Goal: Information Seeking & Learning: Learn about a topic

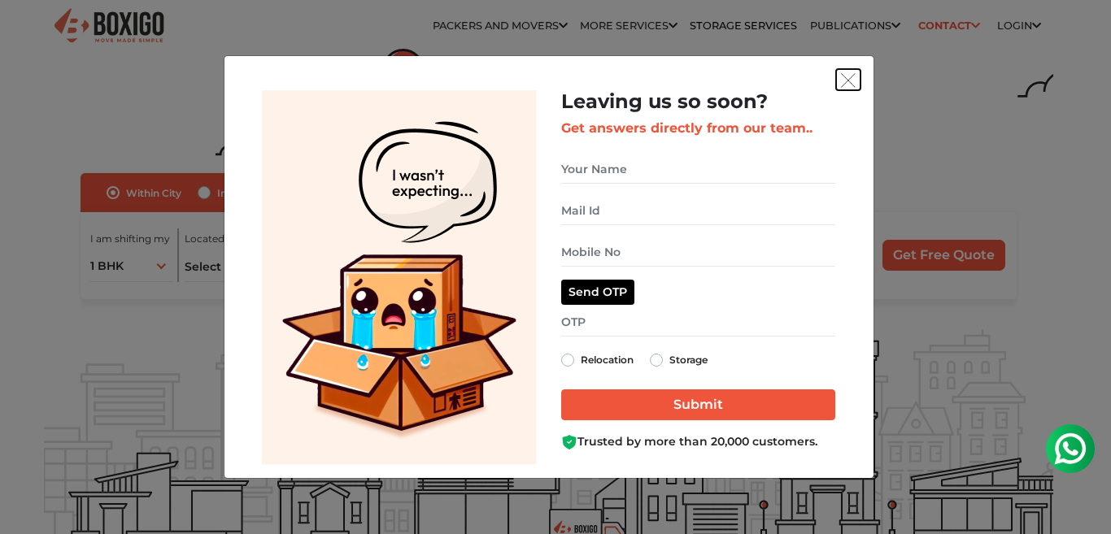
click at [850, 79] on img "get free quote dialog" at bounding box center [848, 80] width 15 height 15
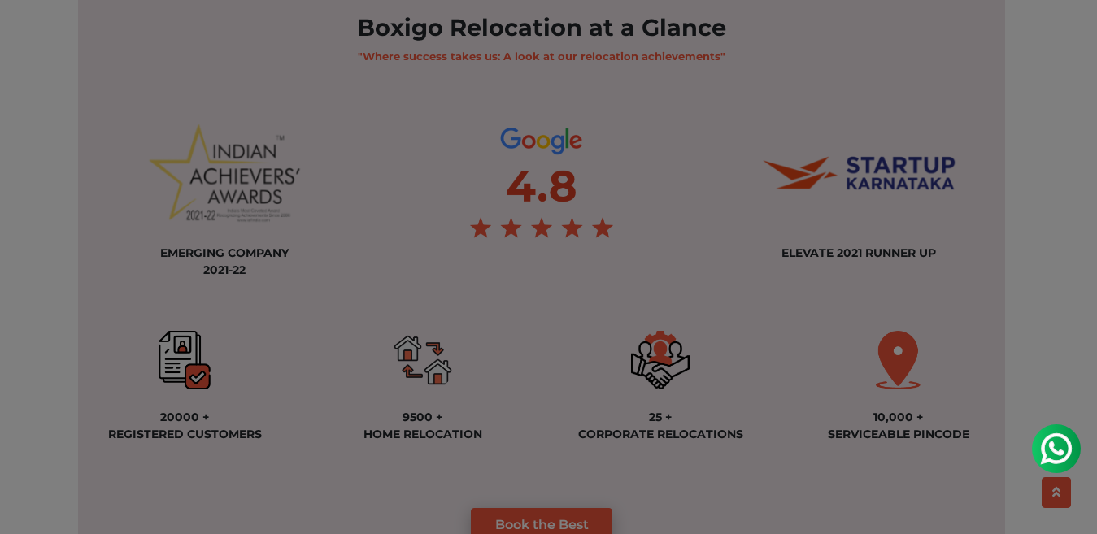
scroll to position [1253, 0]
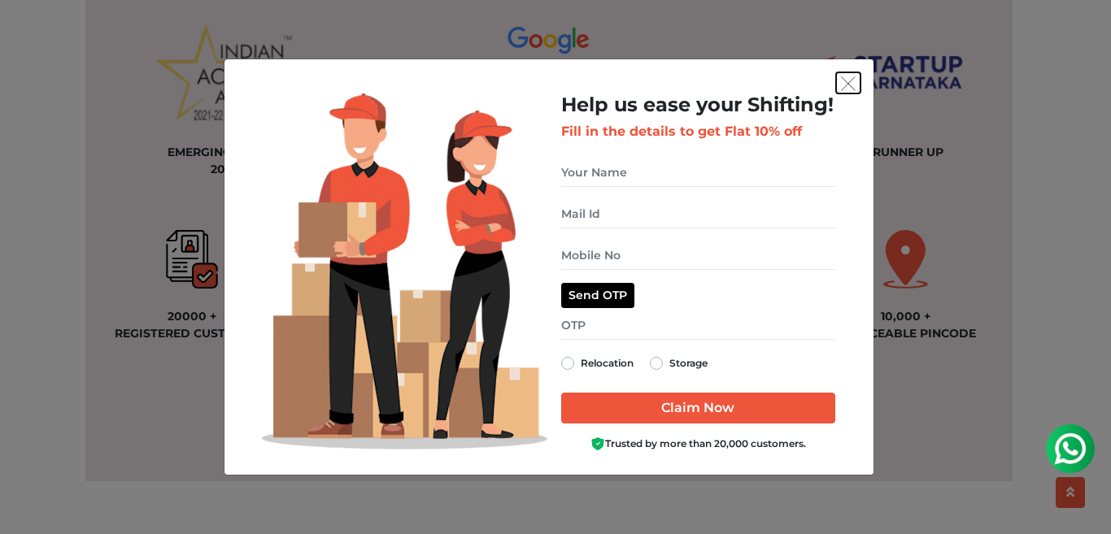
click at [851, 81] on img "get free quote dialog" at bounding box center [848, 83] width 15 height 15
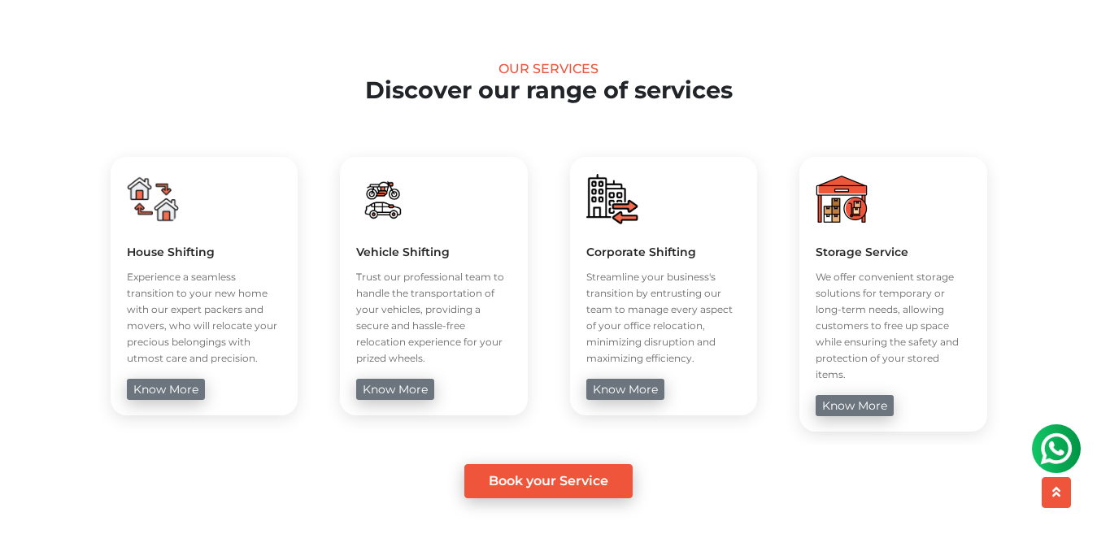
scroll to position [570, 0]
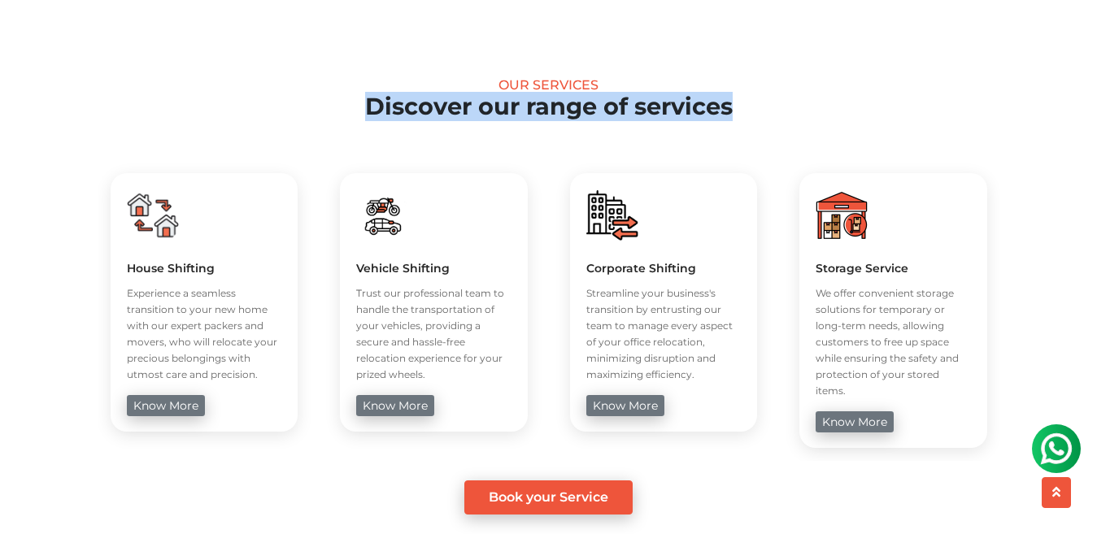
drag, startPoint x: 736, startPoint y: 107, endPoint x: 367, endPoint y: 110, distance: 369.2
click at [367, 110] on h2 "Discover our range of services" at bounding box center [548, 107] width 1009 height 28
copy h2 "Discover our range of services"
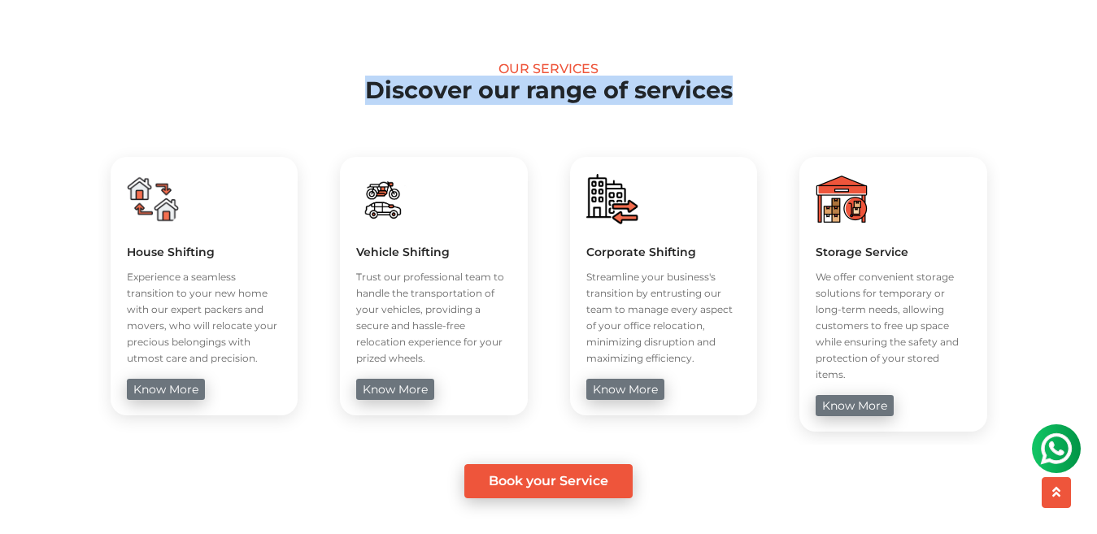
scroll to position [578, 0]
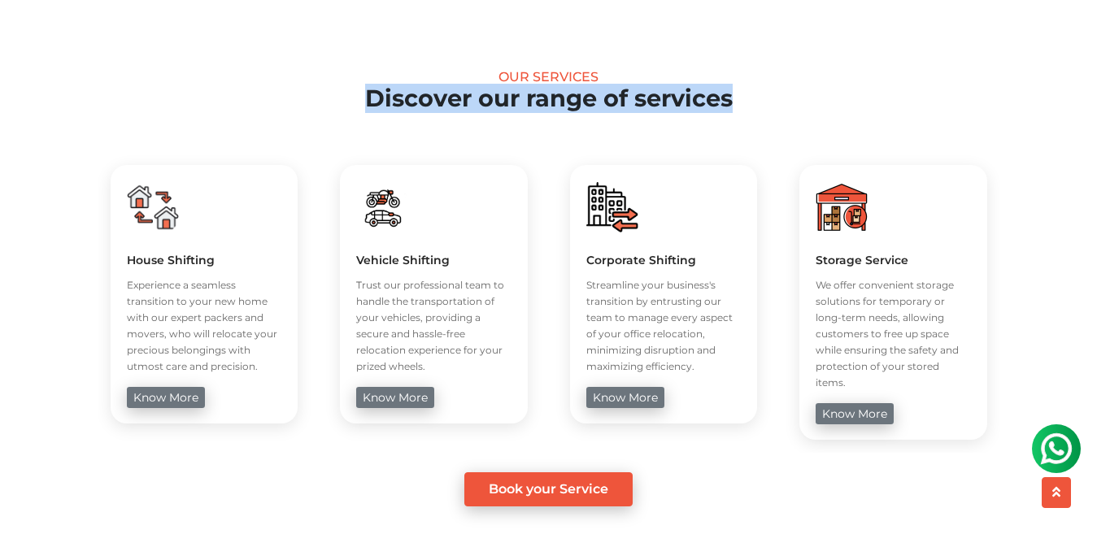
drag, startPoint x: 128, startPoint y: 285, endPoint x: 257, endPoint y: 361, distance: 150.2
click at [257, 361] on p "Experience a seamless transition to your new home with our expert packers and m…" at bounding box center [204, 326] width 155 height 98
copy p "Experience a seamless transition to your new home with our expert packers and m…"
drag, startPoint x: 437, startPoint y: 365, endPoint x: 358, endPoint y: 282, distance: 115.0
click at [358, 282] on p "Trust our professional team to handle the transportation of your vehicles, prov…" at bounding box center [433, 326] width 155 height 98
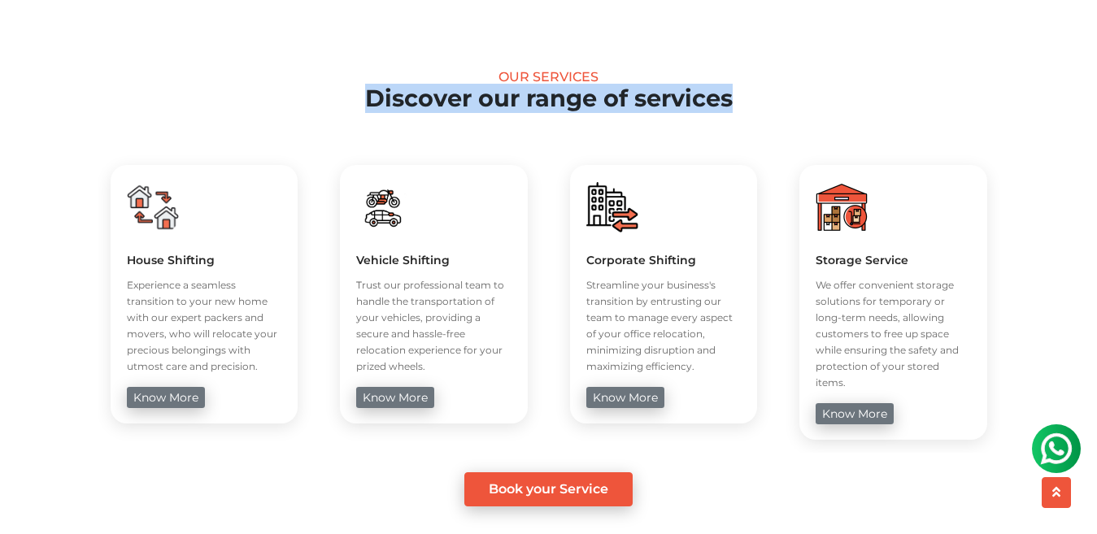
copy p "Trust our professional team to handle the transportation of your vehicles, prov…"
drag, startPoint x: 587, startPoint y: 285, endPoint x: 698, endPoint y: 371, distance: 140.9
click at [698, 371] on p "Streamline your business's transition by entrusting our team to manage every as…" at bounding box center [663, 326] width 155 height 98
copy p "Streamline your business's transition by entrusting our team to manage every as…"
drag, startPoint x: 816, startPoint y: 283, endPoint x: 859, endPoint y: 385, distance: 110.4
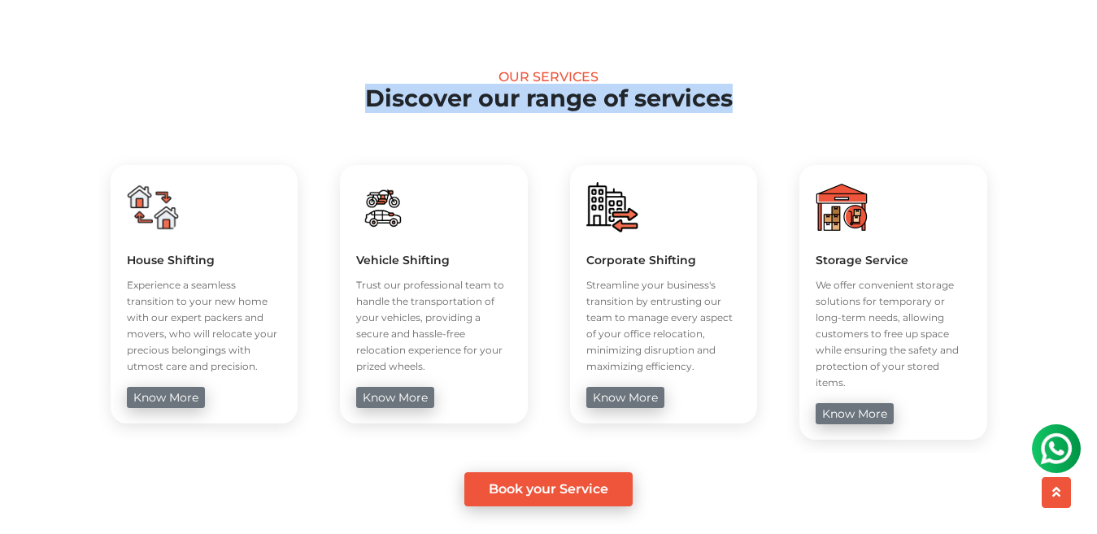
click at [859, 385] on p "We offer convenient storage solutions for temporary or long-term needs, allowin…" at bounding box center [893, 334] width 155 height 114
copy p "We offer convenient storage solutions for temporary or long-term needs, allowin…"
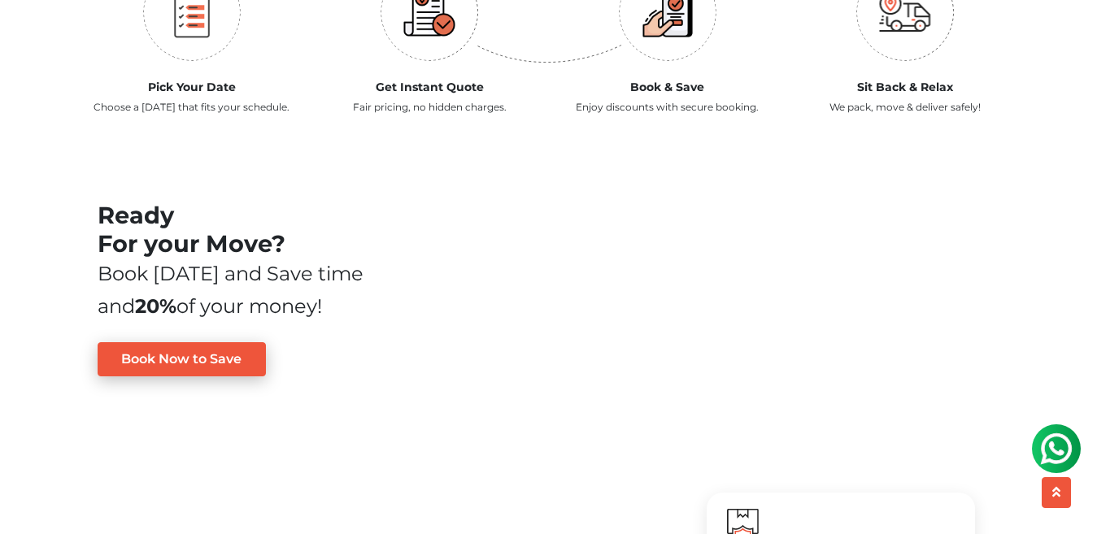
scroll to position [1983, 0]
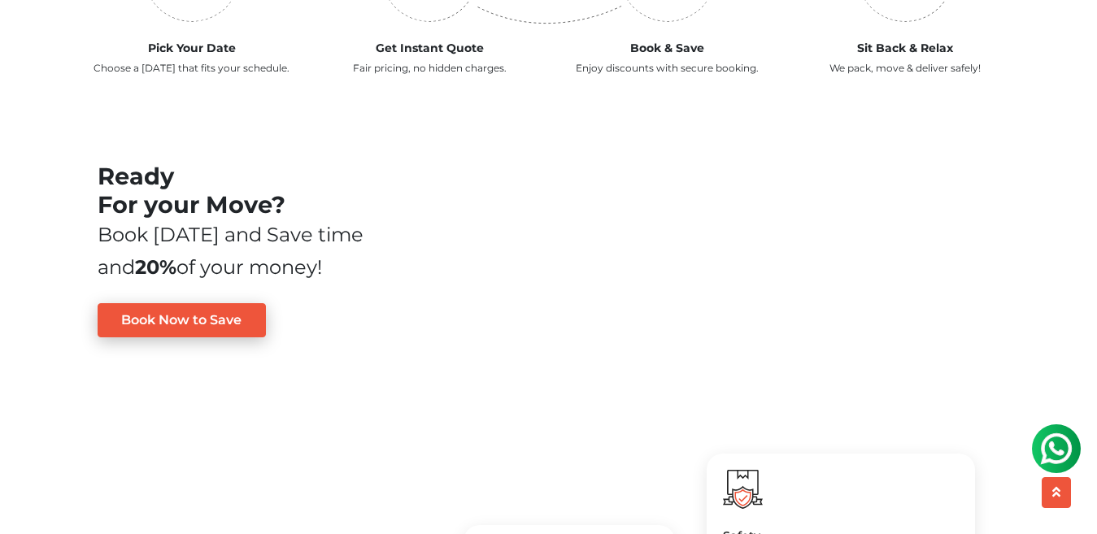
drag, startPoint x: 292, startPoint y: 216, endPoint x: 96, endPoint y: 204, distance: 196.3
click at [96, 204] on div "Ready For your Move? Book [DATE] and Save time and 20% of your money! Book Now …" at bounding box center [239, 250] width 309 height 175
copy h2 "Ready For your Move?"
drag, startPoint x: 100, startPoint y: 254, endPoint x: 330, endPoint y: 274, distance: 231.0
click at [330, 274] on div "Book [DATE] and Save time and 20% of your money!" at bounding box center [240, 251] width 285 height 65
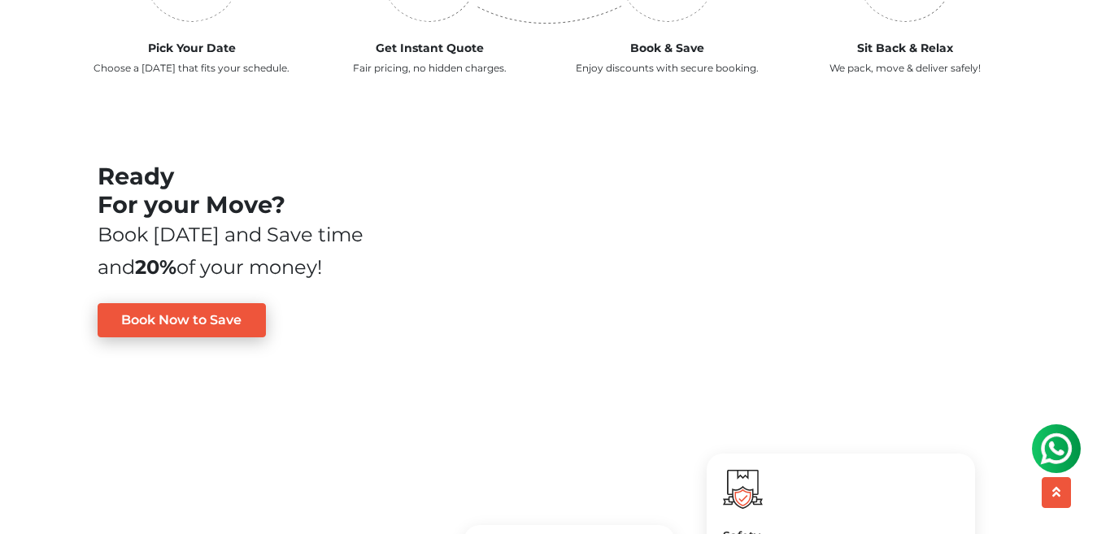
copy div "Book [DATE] and Save time and 20% of your money!"
click at [338, 282] on div "Book [DATE] and Save time and 20% of your money!" at bounding box center [240, 251] width 285 height 65
drag, startPoint x: 342, startPoint y: 283, endPoint x: 100, endPoint y: 181, distance: 262.8
click at [100, 181] on div "Ready For your Move? Book [DATE] and Save time and 20% of your money! Book Now …" at bounding box center [240, 250] width 285 height 175
copy div "Ready For your Move? Book [DATE] and Save time and 20% of your money!"
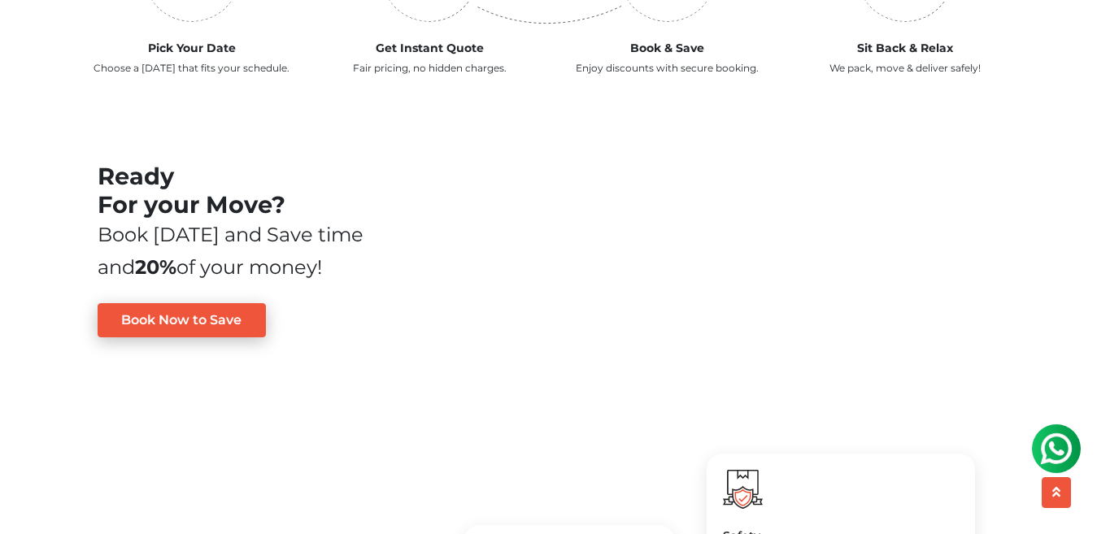
click at [344, 144] on div "Ready For your Move? Book [DATE] and Save time and 20% of your money! Book Now …" at bounding box center [548, 251] width 927 height 262
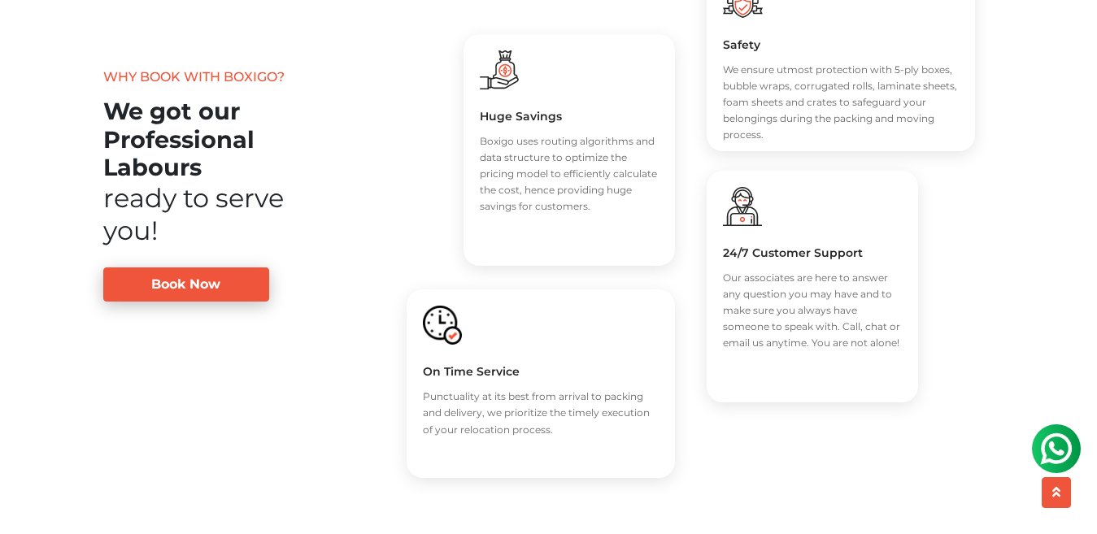
scroll to position [2452, 0]
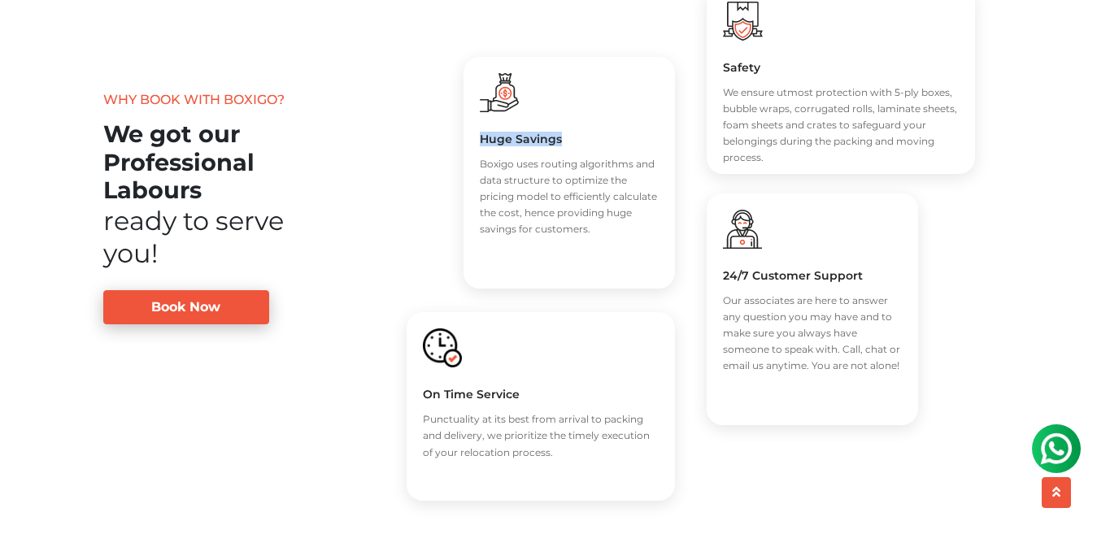
drag, startPoint x: 566, startPoint y: 152, endPoint x: 481, endPoint y: 152, distance: 84.6
click at [481, 146] on h5 "Huge Savings" at bounding box center [569, 139] width 179 height 15
copy h5 "Huge Savings"
drag, startPoint x: 589, startPoint y: 243, endPoint x: 467, endPoint y: 177, distance: 138.6
click at [467, 177] on div "Huge Savings Boxigo uses routing algorithms and data structure to optimize the …" at bounding box center [568, 173] width 211 height 232
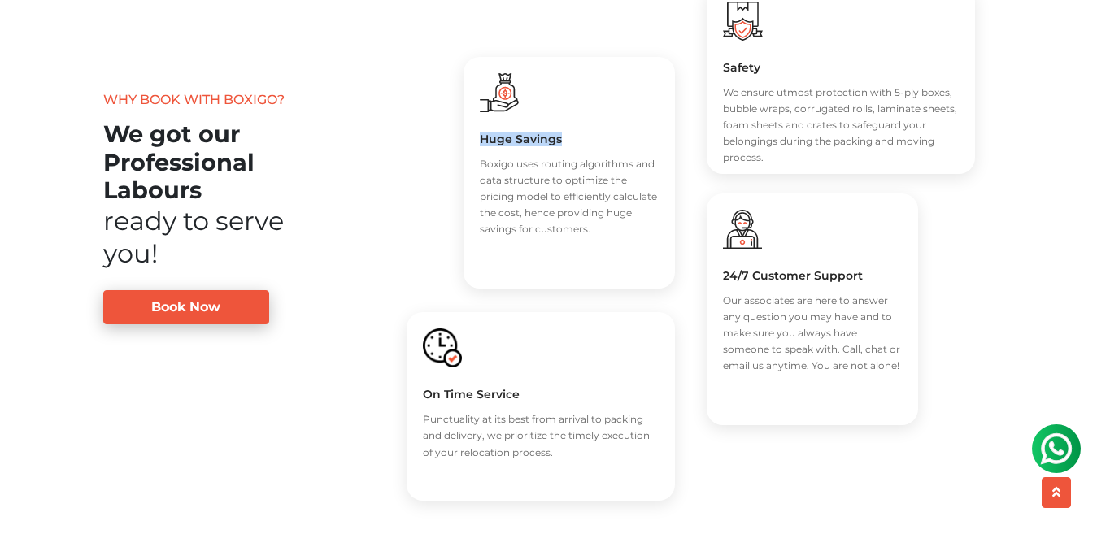
copy p "Boxigo uses routing algorithms and data structure to optimize the pricing model…"
drag, startPoint x: 763, startPoint y: 82, endPoint x: 723, endPoint y: 82, distance: 39.8
click at [723, 75] on h5 "Safety" at bounding box center [841, 67] width 236 height 15
drag, startPoint x: 771, startPoint y: 172, endPoint x: 718, endPoint y: 113, distance: 78.9
click at [718, 113] on div "Safety We ensure utmost protection with 5-ply boxes, bubble wraps, corrugated r…" at bounding box center [841, 79] width 268 height 189
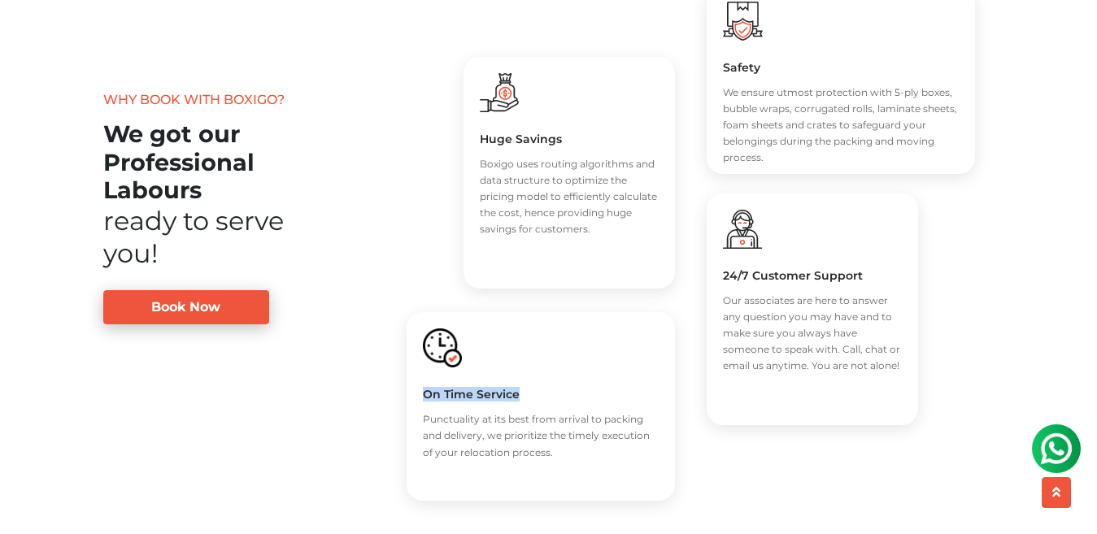
drag, startPoint x: 523, startPoint y: 407, endPoint x: 422, endPoint y: 412, distance: 101.0
click at [423, 402] on h5 "On Time Service" at bounding box center [541, 394] width 236 height 15
drag, startPoint x: 560, startPoint y: 466, endPoint x: 419, endPoint y: 431, distance: 145.7
click at [419, 431] on div "On Time Service Punctuality at its best from arrival to packing and delivery, w…" at bounding box center [541, 406] width 268 height 189
drag, startPoint x: 867, startPoint y: 285, endPoint x: 717, endPoint y: 285, distance: 149.6
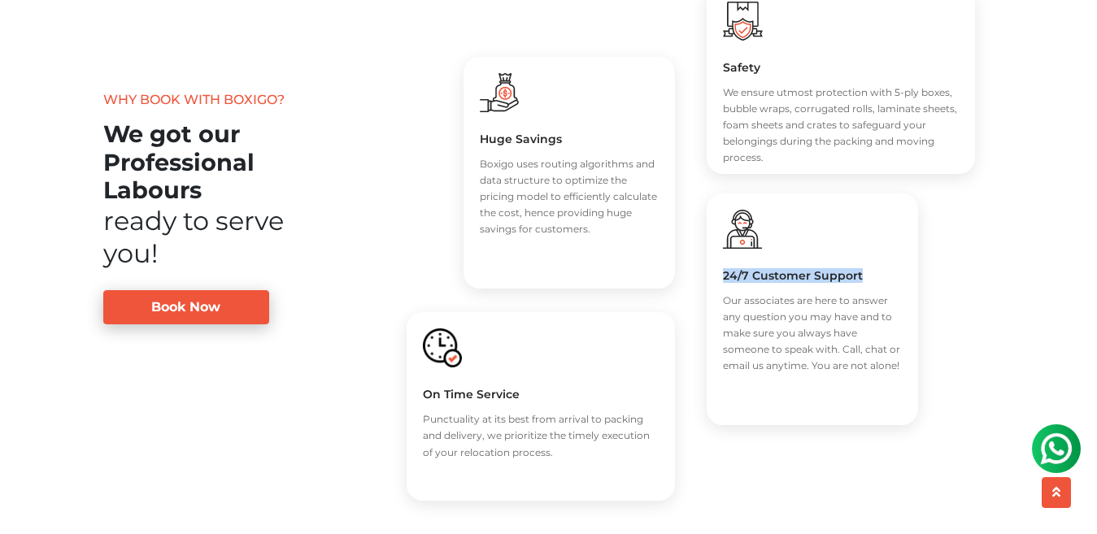
click at [717, 285] on div "24/7 Customer Support Our associates are here to answer any question you may ha…" at bounding box center [812, 310] width 211 height 232
drag, startPoint x: 724, startPoint y: 311, endPoint x: 900, endPoint y: 374, distance: 187.5
click at [900, 374] on p "Our associates are here to answer any question you may have and to make sure yo…" at bounding box center [812, 333] width 179 height 81
